Goal: Task Accomplishment & Management: Manage account settings

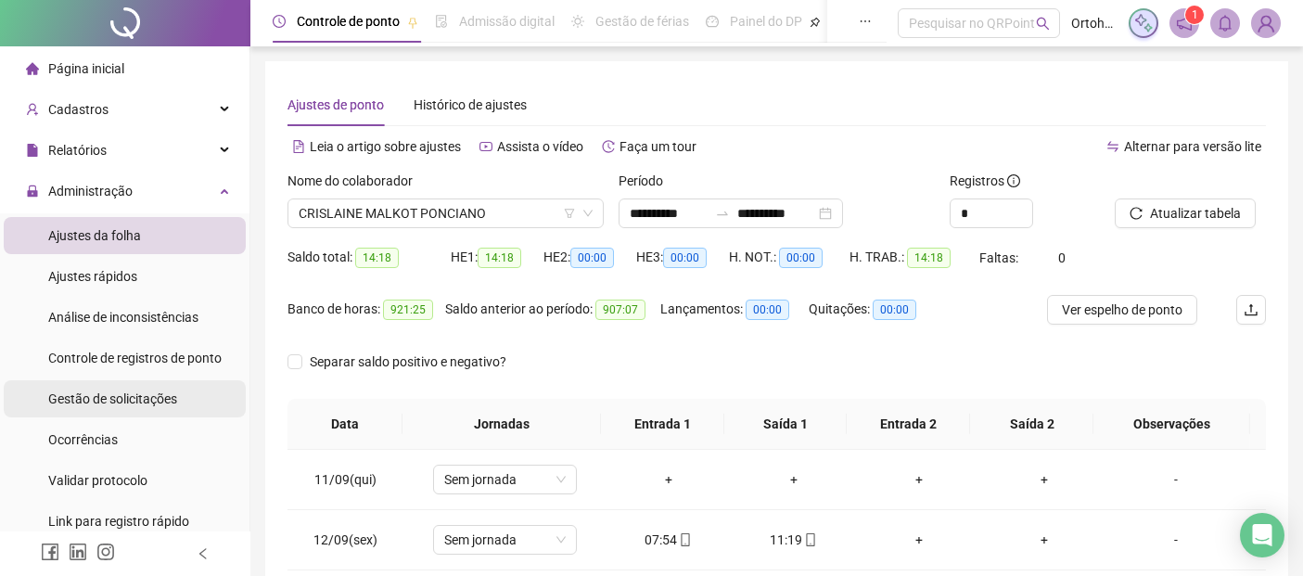
drag, startPoint x: 0, startPoint y: 0, endPoint x: 133, endPoint y: 393, distance: 415.0
click at [132, 392] on span "Gestão de solicitações" at bounding box center [112, 398] width 129 height 15
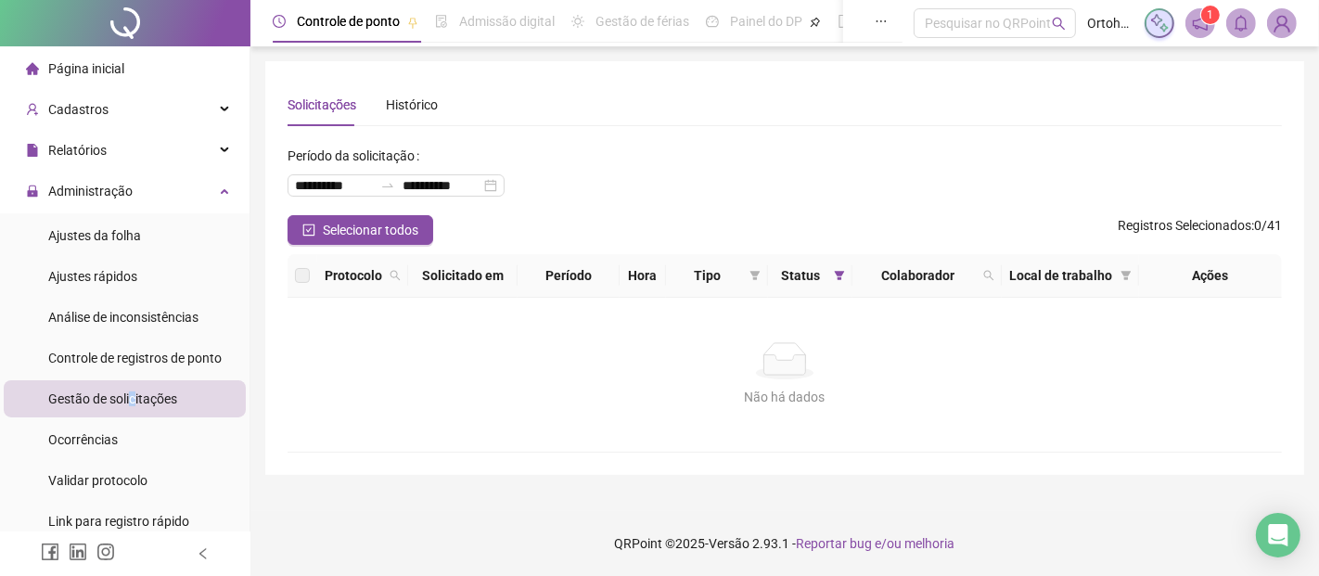
click at [1274, 28] on img at bounding box center [1282, 23] width 28 height 28
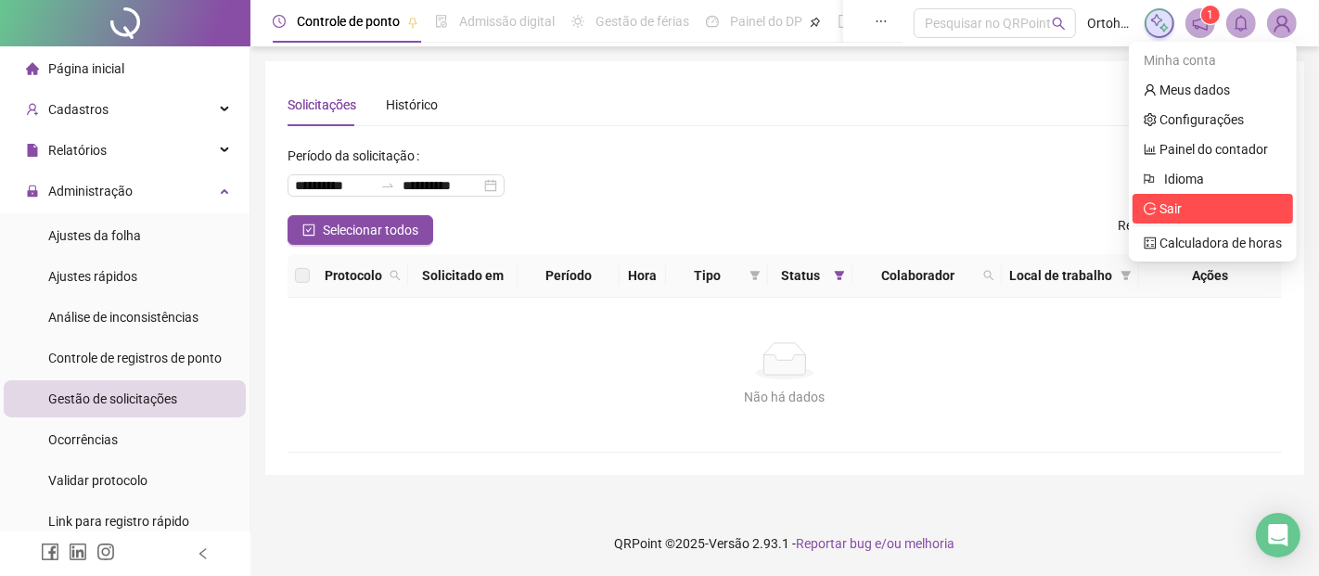
click at [1189, 198] on span "Sair" at bounding box center [1213, 208] width 138 height 20
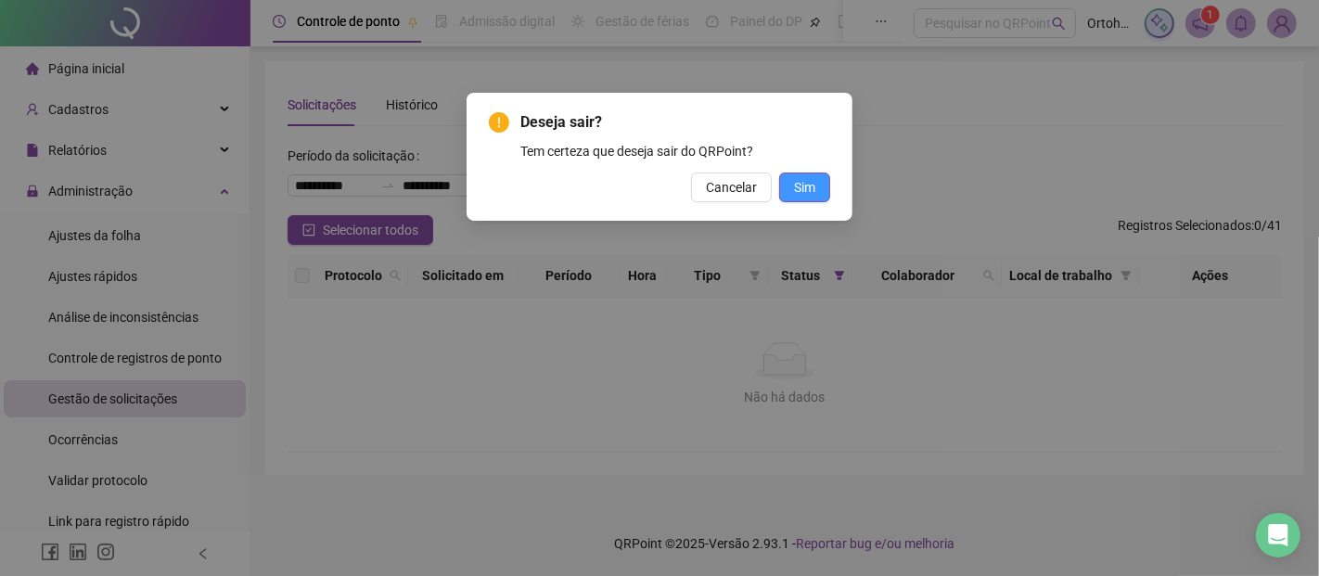
click at [822, 184] on button "Sim" at bounding box center [804, 188] width 51 height 30
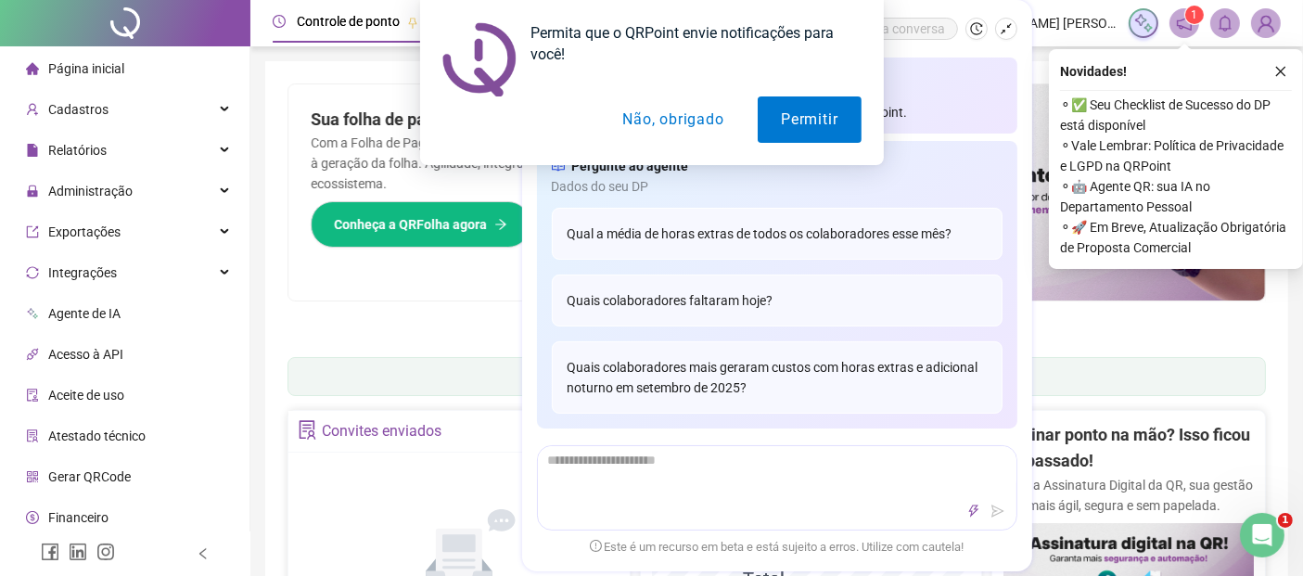
click at [624, 114] on button "Não, obrigado" at bounding box center [672, 119] width 147 height 46
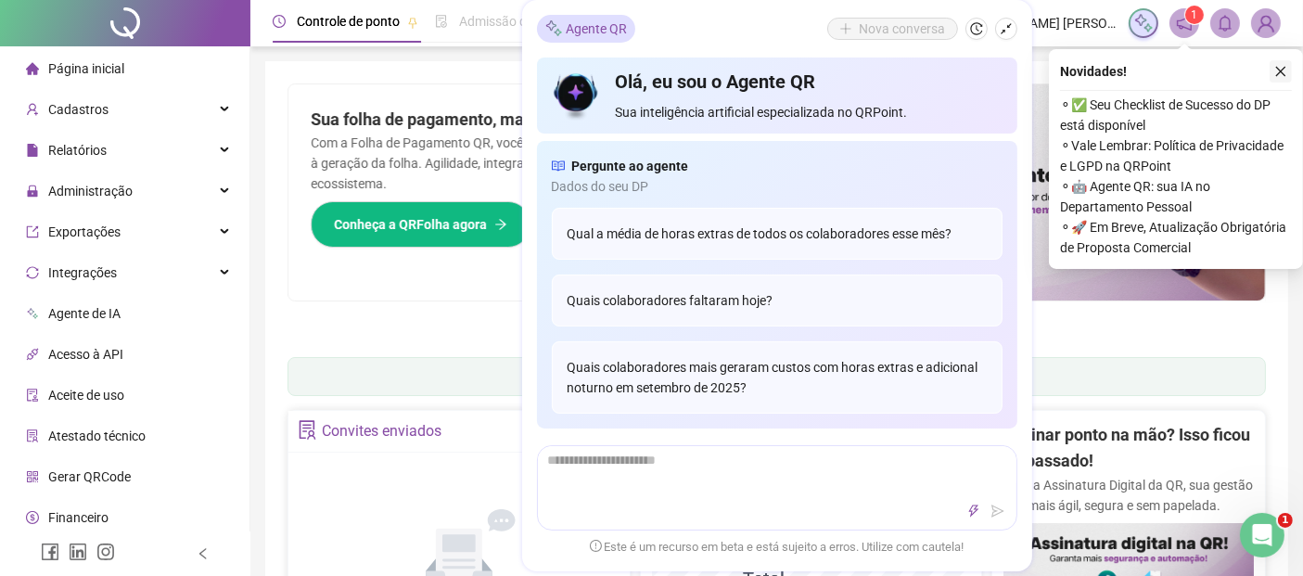
click at [1285, 80] on button "button" at bounding box center [1281, 71] width 22 height 22
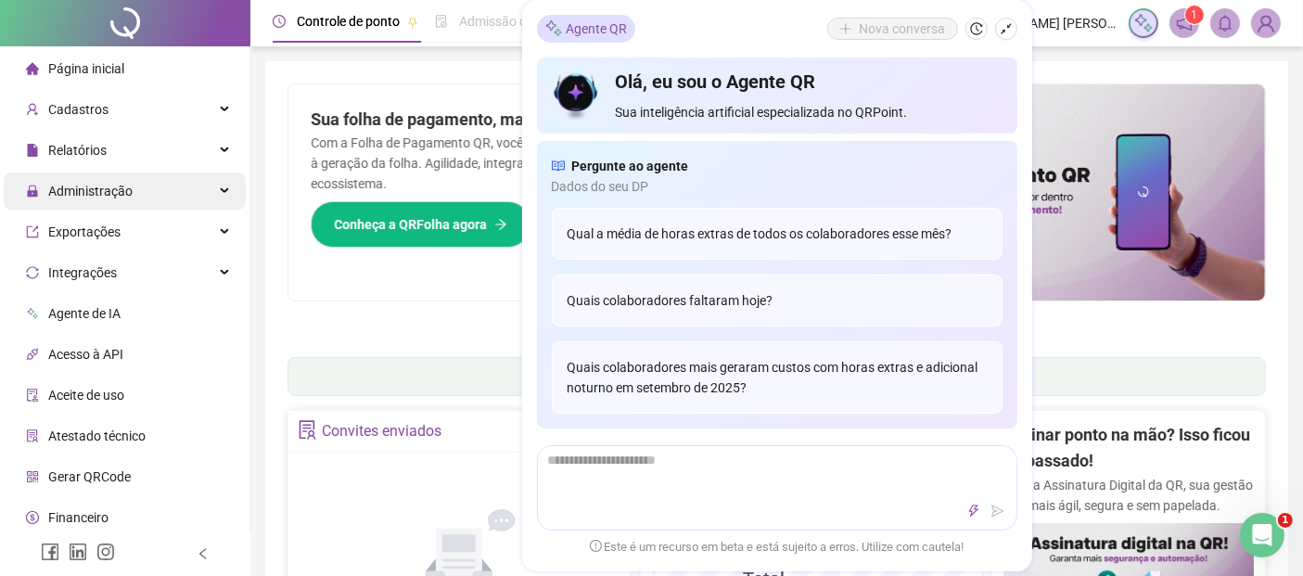
click at [104, 190] on span "Administração" at bounding box center [90, 191] width 84 height 15
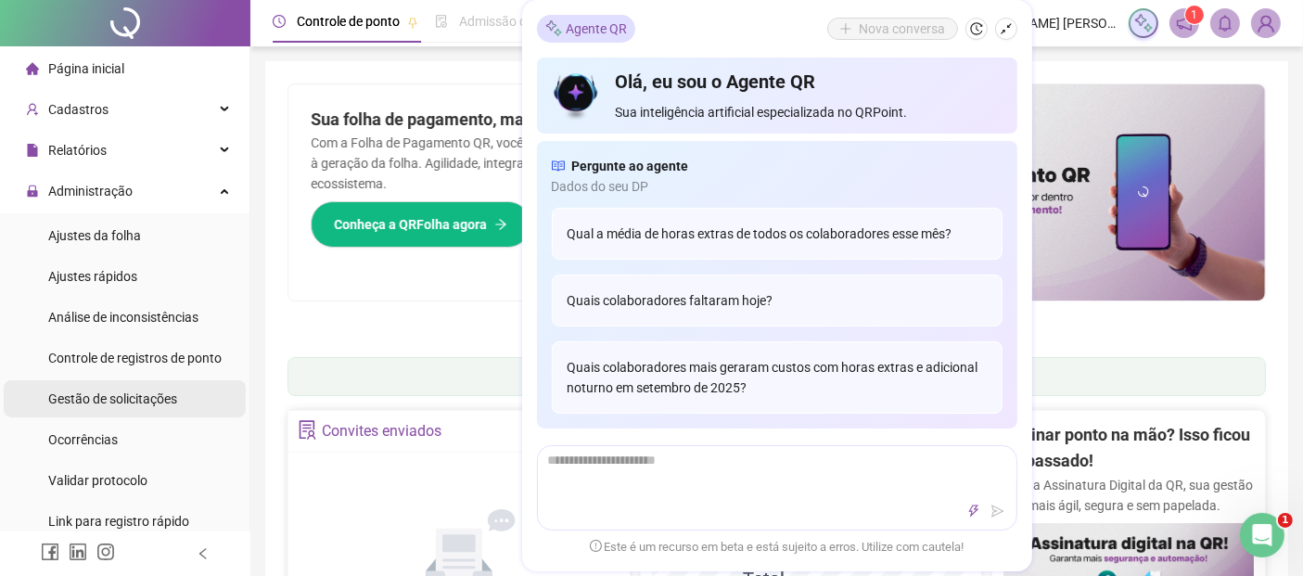
click at [98, 384] on div "Gestão de solicitações" at bounding box center [112, 398] width 129 height 37
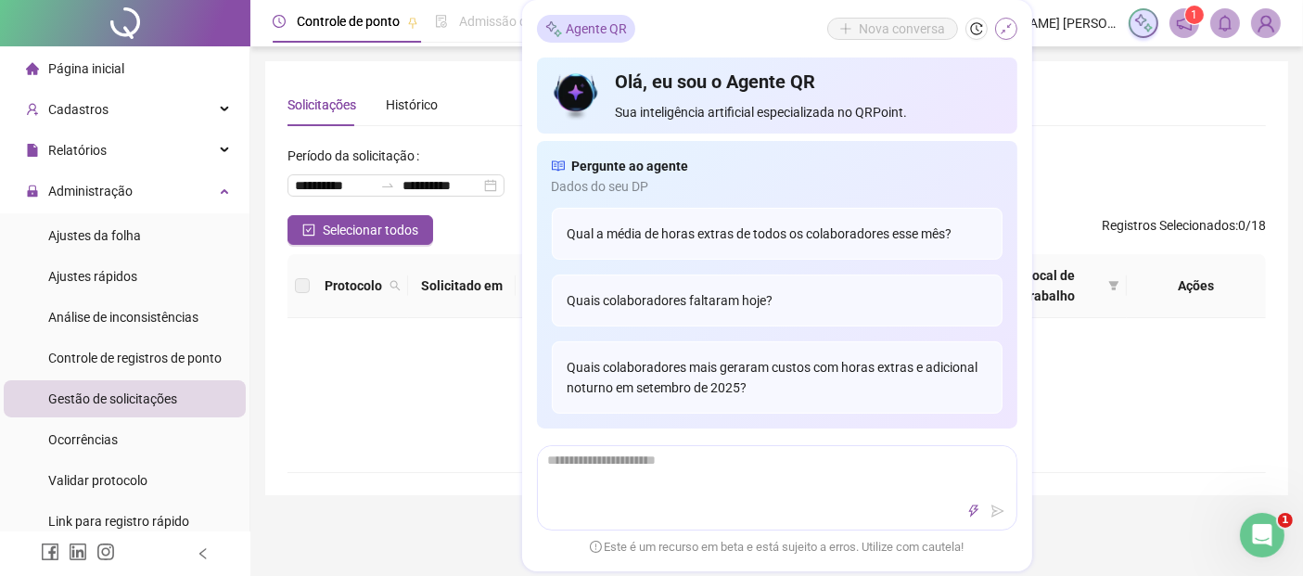
click at [1012, 36] on button "button" at bounding box center [1006, 29] width 22 height 22
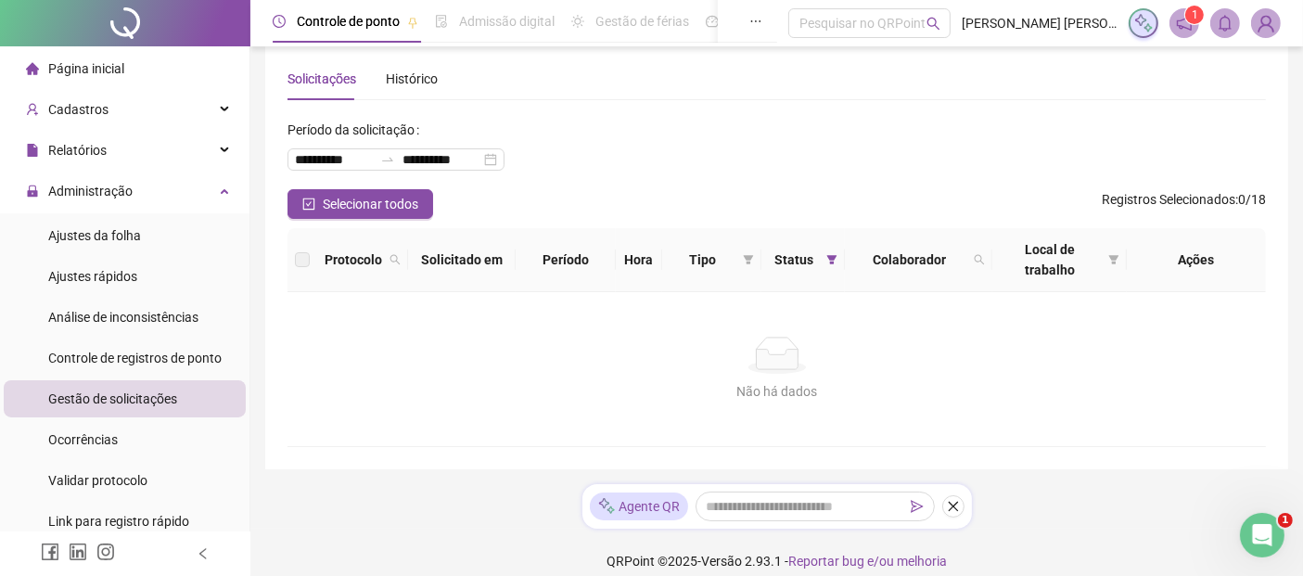
scroll to position [42, 0]
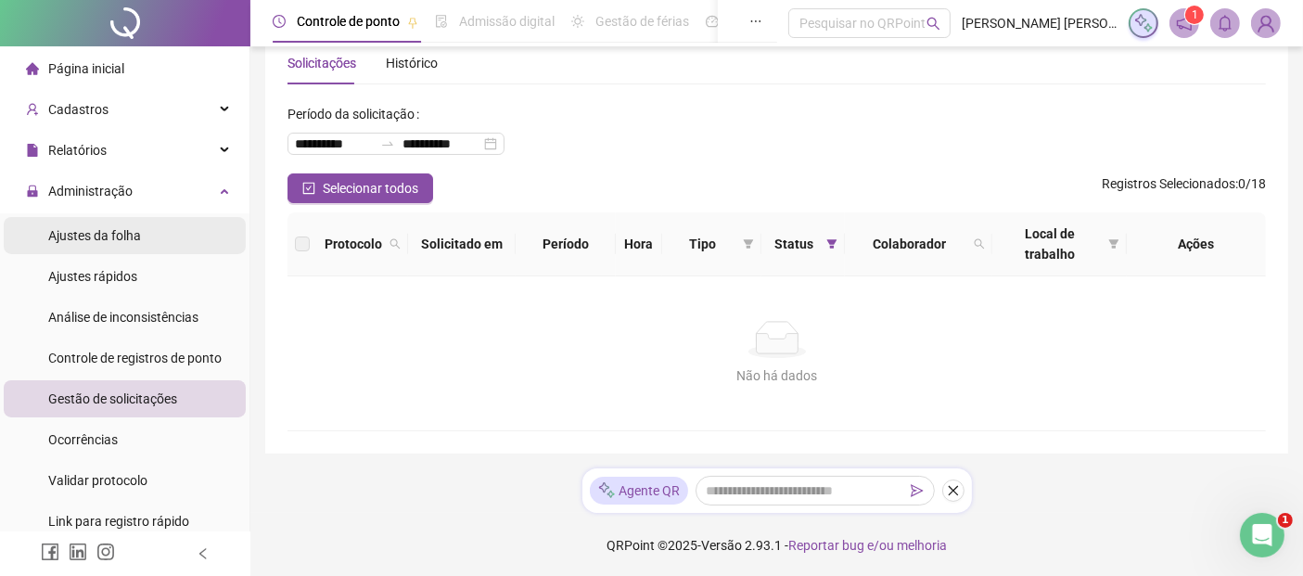
click at [109, 228] on span "Ajustes da folha" at bounding box center [94, 235] width 93 height 15
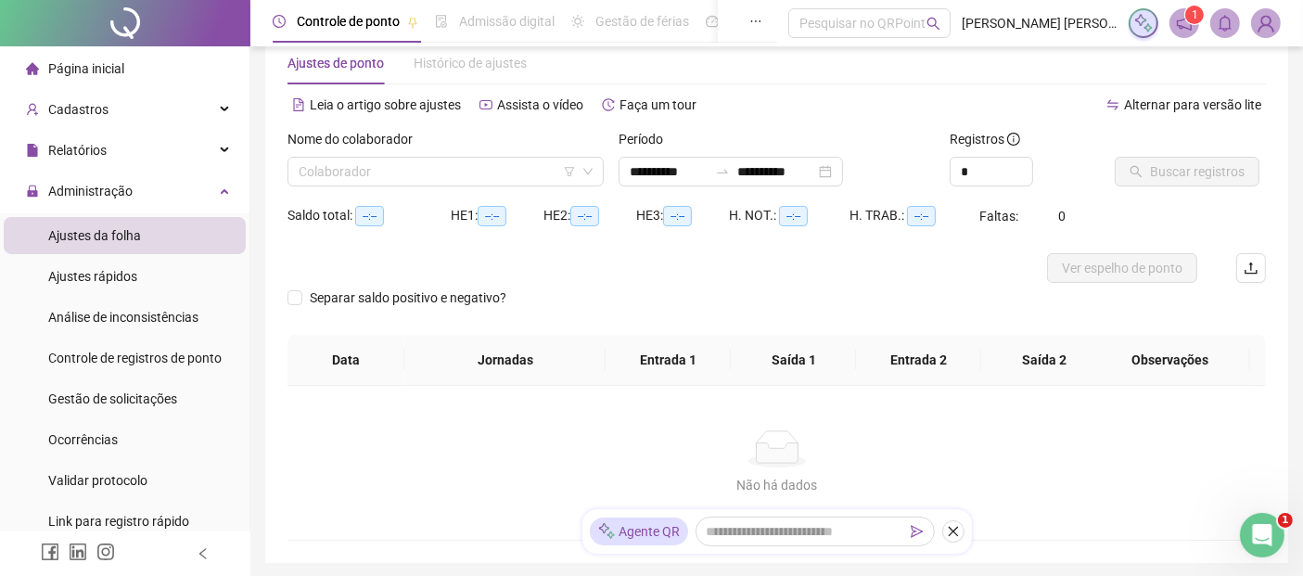
type input "**********"
